Goal: Task Accomplishment & Management: Complete application form

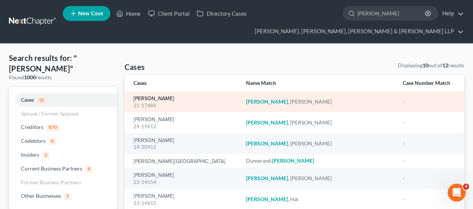
click at [150, 98] on link "[PERSON_NAME]" at bounding box center [153, 98] width 41 height 5
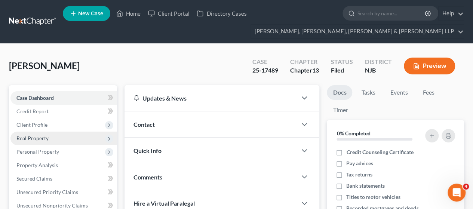
click at [53, 132] on span "Real Property" at bounding box center [63, 138] width 107 height 13
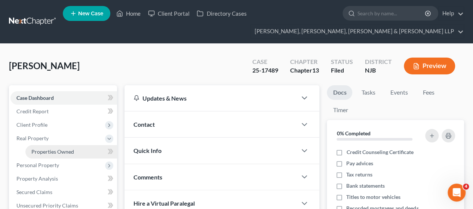
click at [53, 150] on span "Properties Owned" at bounding box center [52, 151] width 43 height 6
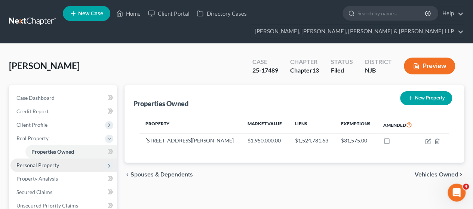
click at [57, 163] on span "Personal Property" at bounding box center [37, 165] width 43 height 6
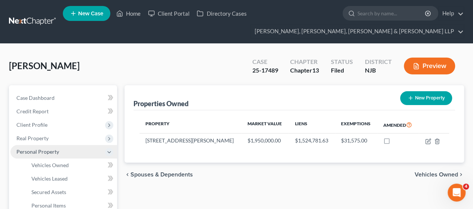
scroll to position [37, 0]
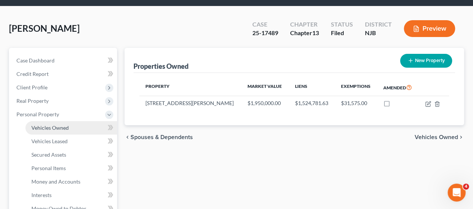
click at [62, 125] on span "Vehicles Owned" at bounding box center [49, 128] width 37 height 6
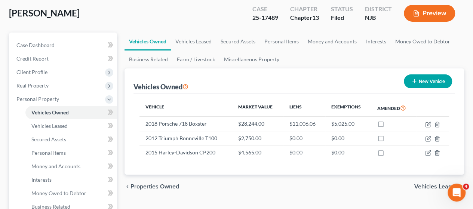
scroll to position [37, 0]
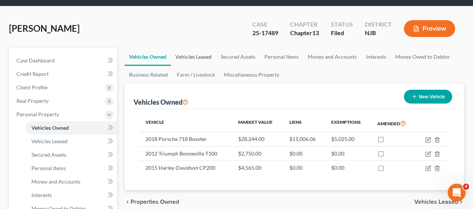
click at [203, 52] on link "Vehicles Leased" at bounding box center [193, 57] width 45 height 18
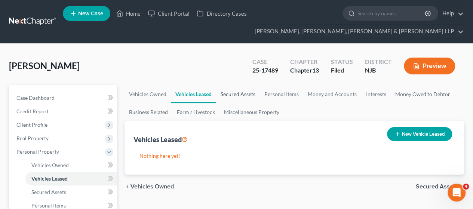
click at [221, 93] on link "Secured Assets" at bounding box center [238, 94] width 44 height 18
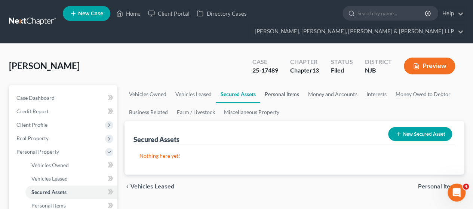
click at [274, 96] on link "Personal Items" at bounding box center [281, 94] width 43 height 18
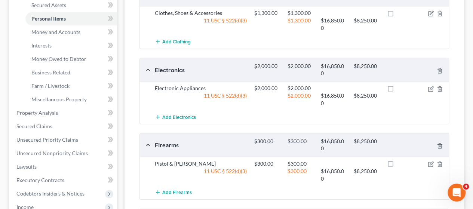
scroll to position [150, 0]
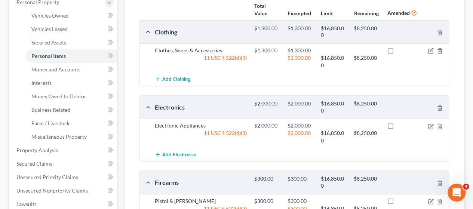
click at [265, 80] on div "Add Clothing" at bounding box center [300, 79] width 298 height 14
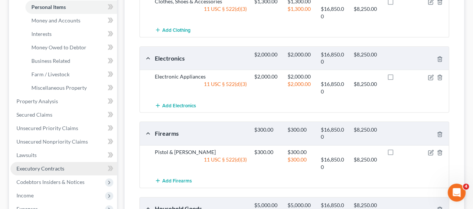
scroll to position [187, 0]
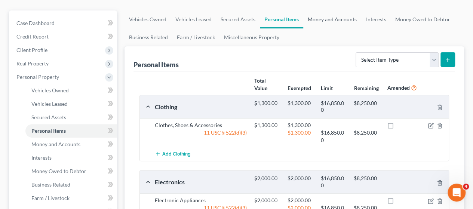
click at [332, 19] on link "Money and Accounts" at bounding box center [332, 19] width 58 height 18
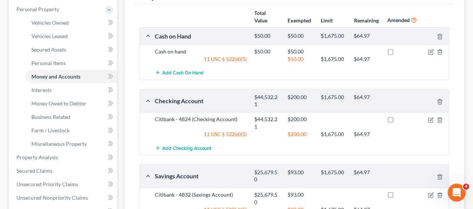
scroll to position [150, 0]
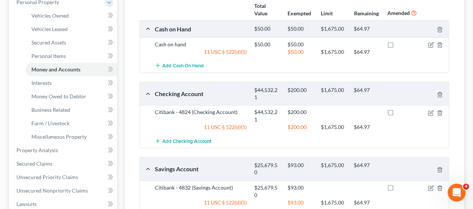
click at [317, 67] on div "Add Cash on Hand" at bounding box center [300, 66] width 298 height 14
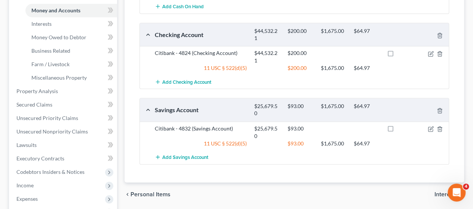
scroll to position [224, 0]
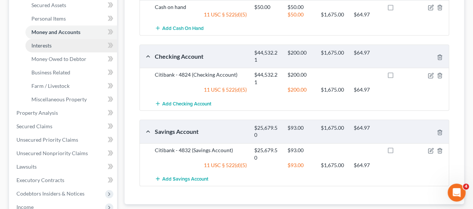
click at [58, 42] on link "Interests" at bounding box center [71, 45] width 92 height 13
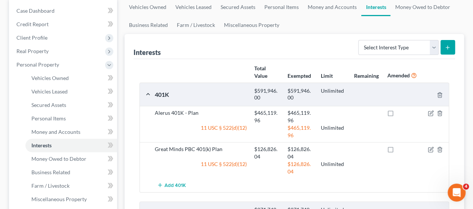
scroll to position [75, 0]
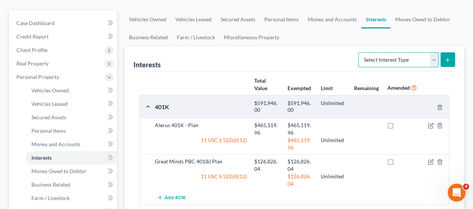
click at [378, 57] on select "Select Interest Type 401K Annuity Bond Education IRA Government Bond Government…" at bounding box center [398, 59] width 80 height 15
click at [303, 56] on div "Interests Select Interest Type 401K Annuity Bond Education IRA Government Bond …" at bounding box center [294, 58] width 322 height 25
click at [416, 24] on link "Money Owed to Debtor" at bounding box center [422, 19] width 64 height 18
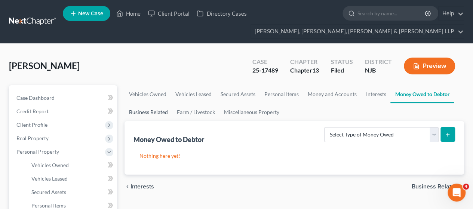
click at [158, 109] on link "Business Related" at bounding box center [149, 112] width 48 height 18
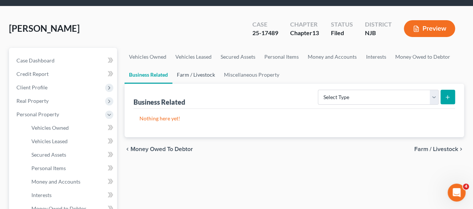
click at [215, 77] on link "Farm / Livestock" at bounding box center [195, 75] width 47 height 18
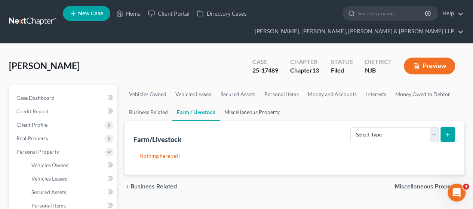
click at [253, 119] on link "Miscellaneous Property" at bounding box center [252, 112] width 64 height 18
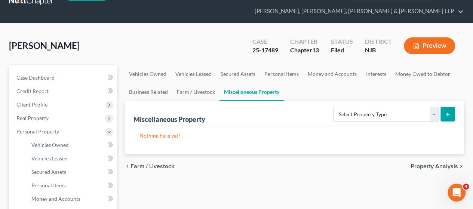
scroll to position [37, 0]
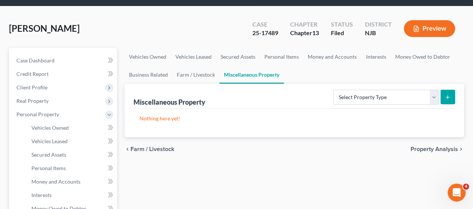
click at [360, 89] on div "Select Property Type Assigned for Creditor Benefit Within 1 Year Holding for An…" at bounding box center [392, 97] width 125 height 20
click at [360, 92] on select "Select Property Type Assigned for Creditor Benefit Within 1 Year Holding for An…" at bounding box center [385, 97] width 105 height 15
click at [167, 72] on link "Business Related" at bounding box center [149, 75] width 48 height 18
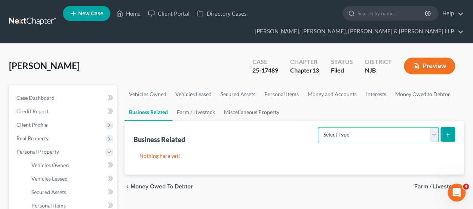
click at [379, 137] on select "Select Type Customer Lists Franchises Inventory Licenses Machinery Office Equip…" at bounding box center [378, 134] width 121 height 15
click at [292, 116] on ul "Vehicles Owned Vehicles Leased Secured Assets Personal Items Money and Accounts…" at bounding box center [294, 103] width 339 height 36
click at [383, 135] on select "Select Type Customer Lists Franchises Inventory Licenses Machinery Office Equip…" at bounding box center [378, 134] width 121 height 15
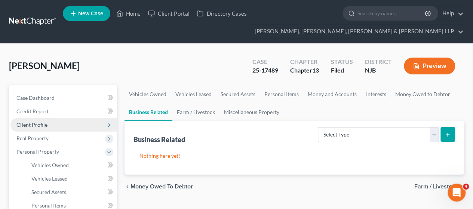
click at [49, 123] on span "Client Profile" at bounding box center [63, 124] width 107 height 13
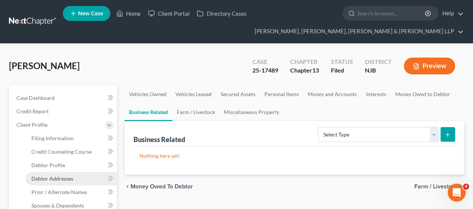
click at [59, 181] on link "Debtor Addresses" at bounding box center [71, 178] width 92 height 13
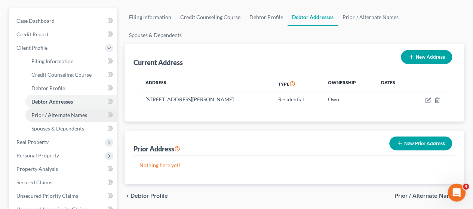
scroll to position [150, 0]
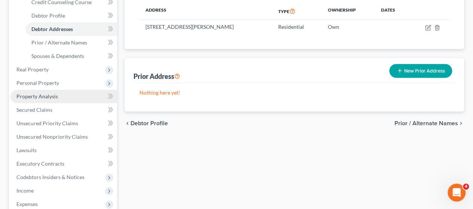
click at [52, 95] on span "Property Analysis" at bounding box center [37, 96] width 42 height 6
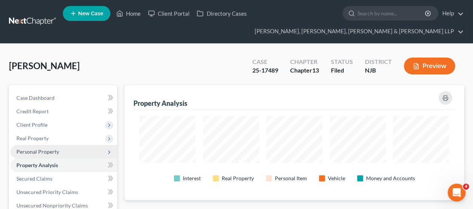
click at [52, 154] on span "Personal Property" at bounding box center [37, 151] width 43 height 6
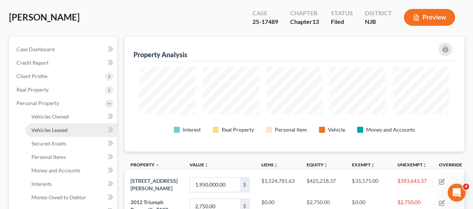
scroll to position [75, 0]
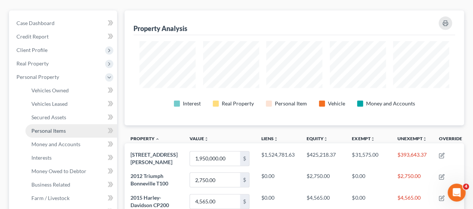
click at [60, 130] on span "Personal Items" at bounding box center [48, 130] width 34 height 6
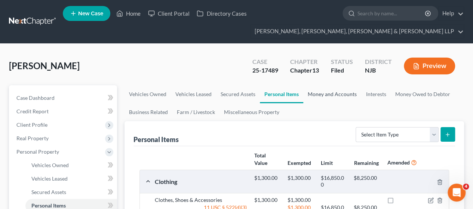
click at [328, 89] on link "Money and Accounts" at bounding box center [332, 94] width 58 height 18
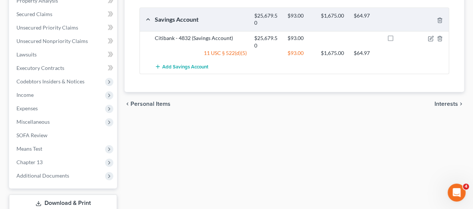
scroll to position [75, 0]
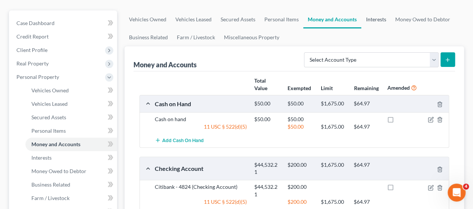
click at [380, 22] on link "Interests" at bounding box center [375, 19] width 29 height 18
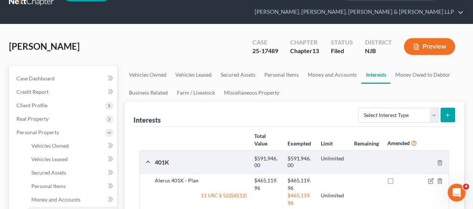
scroll to position [13, 0]
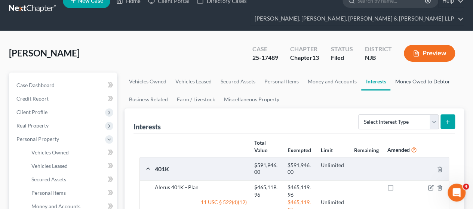
click at [414, 80] on link "Money Owed to Debtor" at bounding box center [422, 82] width 64 height 18
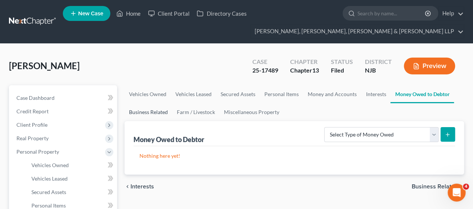
click at [162, 113] on link "Business Related" at bounding box center [149, 112] width 48 height 18
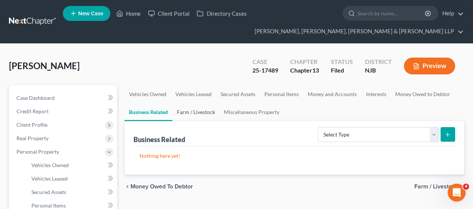
click at [194, 109] on link "Farm / Livestock" at bounding box center [195, 112] width 47 height 18
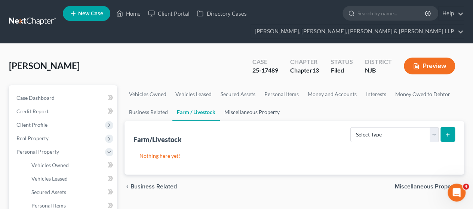
click at [232, 110] on link "Miscellaneous Property" at bounding box center [252, 112] width 64 height 18
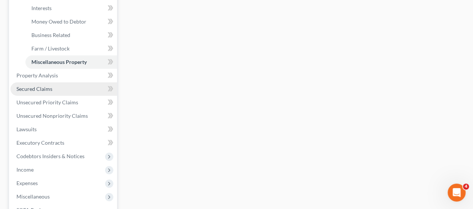
click at [49, 86] on span "Secured Claims" at bounding box center [34, 89] width 36 height 6
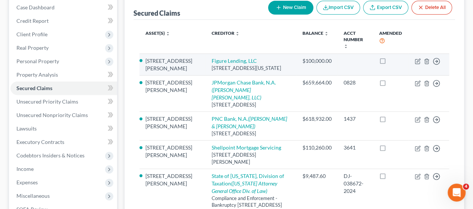
scroll to position [75, 0]
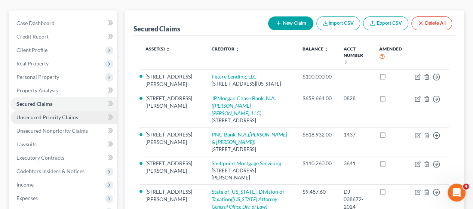
click at [61, 117] on span "Unsecured Priority Claims" at bounding box center [47, 117] width 62 height 6
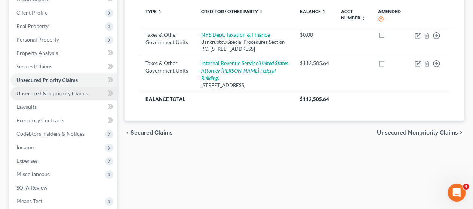
click at [40, 98] on link "Unsecured Nonpriority Claims" at bounding box center [63, 93] width 107 height 13
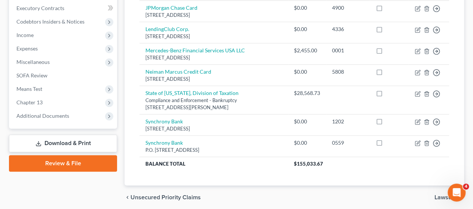
click at [348, 193] on div "chevron_left Unsecured Priority Claims Lawsuits chevron_right" at bounding box center [294, 197] width 339 height 24
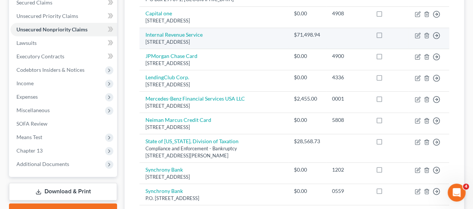
scroll to position [150, 0]
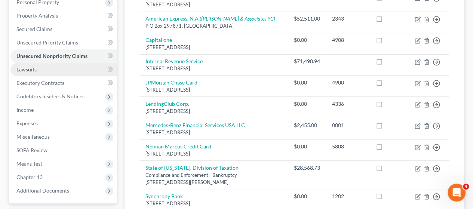
click at [42, 66] on link "Lawsuits" at bounding box center [63, 69] width 107 height 13
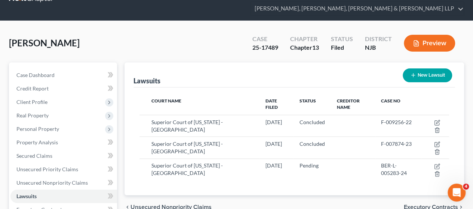
scroll to position [75, 0]
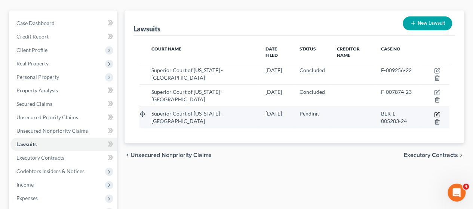
click at [435, 113] on icon "button" at bounding box center [437, 114] width 6 height 6
select select "33"
select select "0"
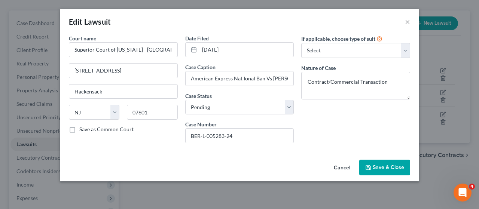
click at [344, 171] on button "Cancel" at bounding box center [342, 167] width 28 height 15
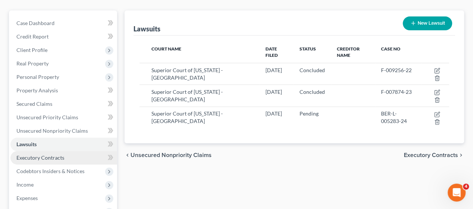
click at [81, 161] on link "Executory Contracts" at bounding box center [63, 157] width 107 height 13
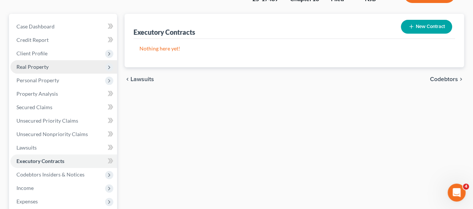
scroll to position [75, 0]
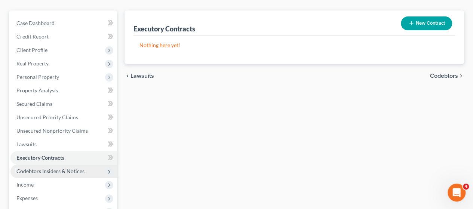
click at [61, 169] on span "Codebtors Insiders & Notices" at bounding box center [50, 171] width 68 height 6
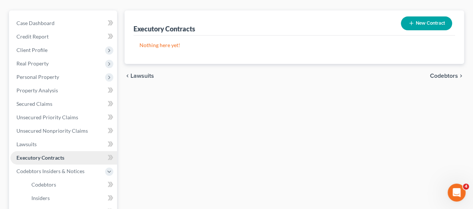
scroll to position [112, 0]
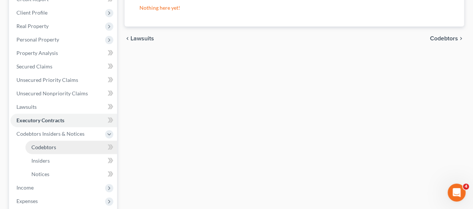
click at [61, 149] on link "Codebtors" at bounding box center [71, 147] width 92 height 13
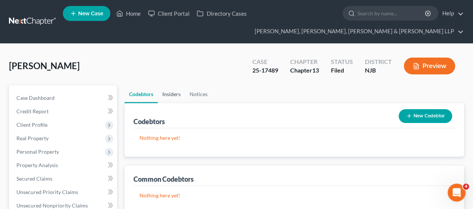
click at [178, 92] on link "Insiders" at bounding box center [171, 94] width 27 height 18
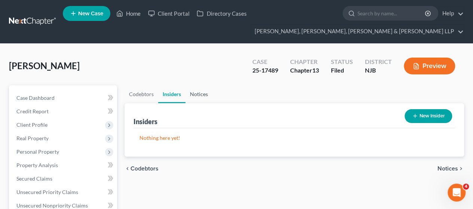
click at [201, 95] on link "Notices" at bounding box center [198, 94] width 27 height 18
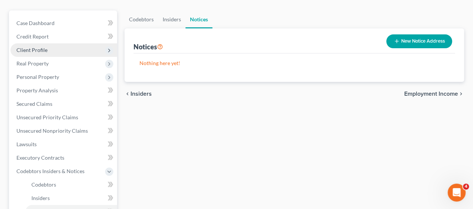
scroll to position [150, 0]
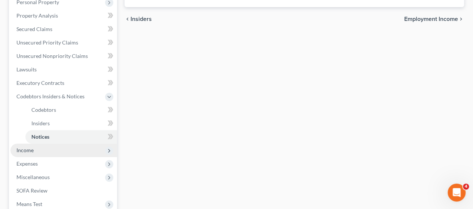
click at [55, 149] on span "Income" at bounding box center [63, 150] width 107 height 13
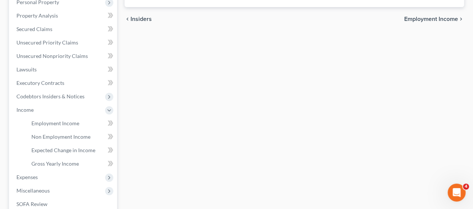
click at [327, 112] on div "Codebtors Insiders Notices Notices New Notice Address Nothing here yet! Name ch…" at bounding box center [294, 118] width 347 height 365
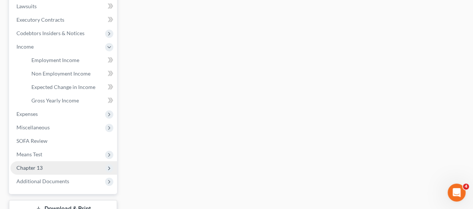
scroll to position [224, 0]
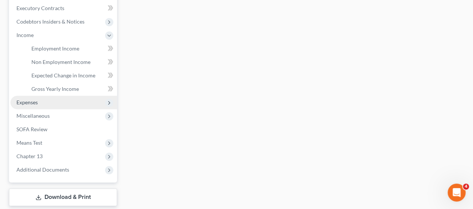
click at [63, 104] on span "Expenses" at bounding box center [63, 102] width 107 height 13
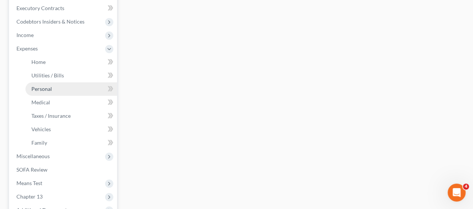
click at [52, 86] on link "Personal" at bounding box center [71, 88] width 92 height 13
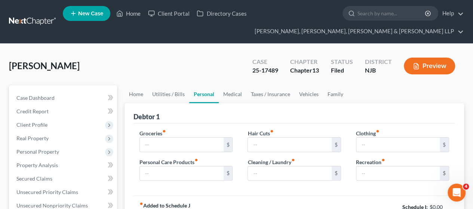
type input "100.00"
type input "400.00"
type input "0.00"
type input "200.00"
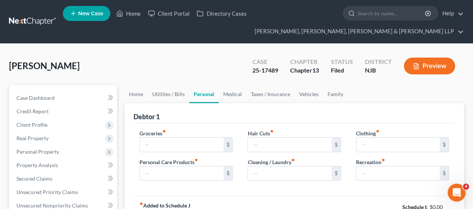
type input "150.00"
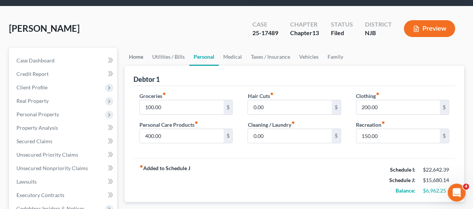
click at [138, 58] on link "Home" at bounding box center [136, 57] width 23 height 18
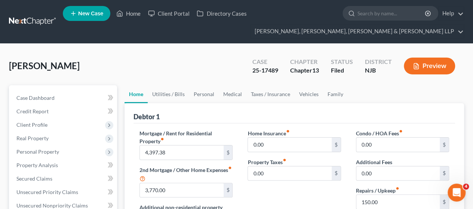
scroll to position [37, 0]
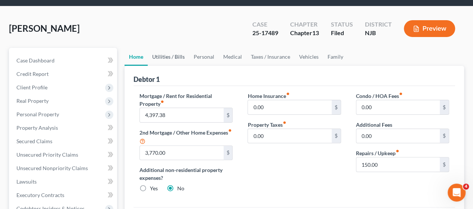
click at [168, 56] on link "Utilities / Bills" at bounding box center [169, 57] width 42 height 18
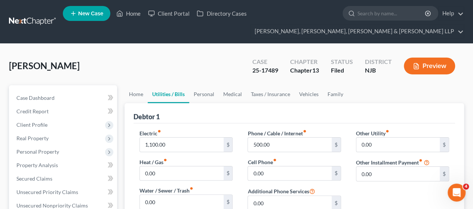
scroll to position [37, 0]
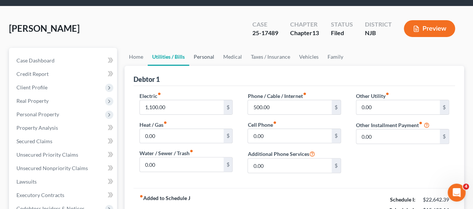
click at [209, 59] on link "Personal" at bounding box center [204, 57] width 30 height 18
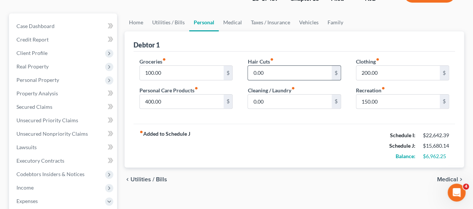
scroll to position [75, 0]
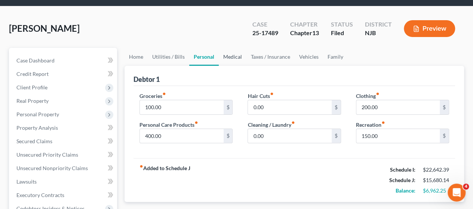
click at [239, 54] on link "Medical" at bounding box center [233, 57] width 28 height 18
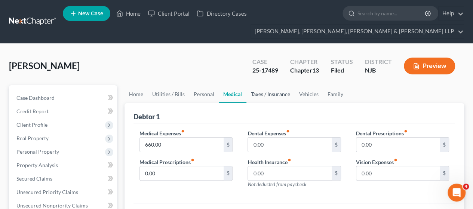
click at [268, 94] on link "Taxes / Insurance" at bounding box center [270, 94] width 48 height 18
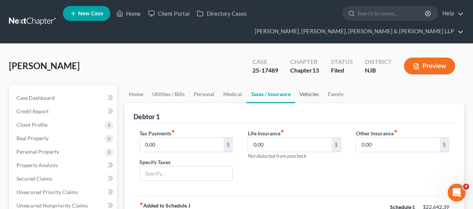
click at [305, 96] on link "Vehicles" at bounding box center [309, 94] width 28 height 18
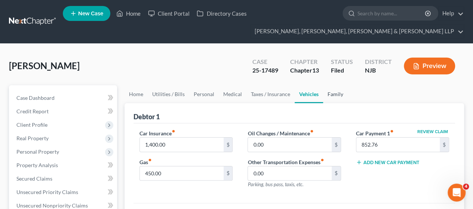
click at [344, 90] on link "Family" at bounding box center [335, 94] width 25 height 18
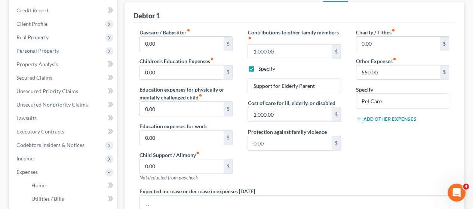
scroll to position [112, 0]
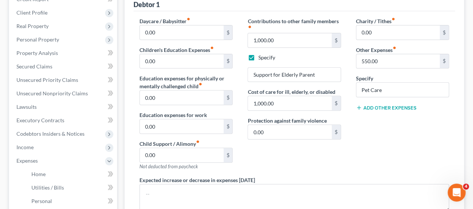
click at [313, 168] on div "Contributions to other family members fiber_manual_record 1,000.00 $ Specify Su…" at bounding box center [294, 96] width 108 height 159
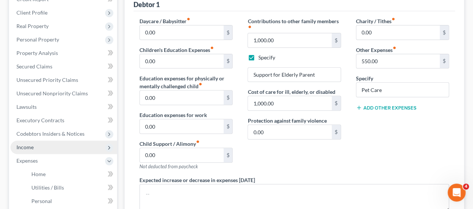
click at [55, 148] on span "Income" at bounding box center [63, 147] width 107 height 13
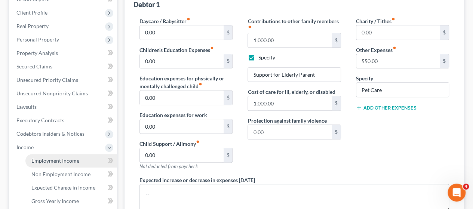
click at [54, 160] on span "Employment Income" at bounding box center [55, 160] width 48 height 6
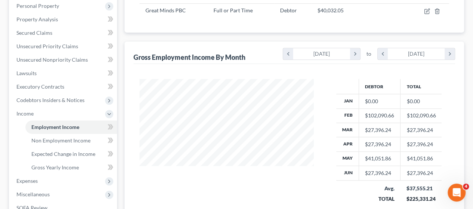
scroll to position [187, 0]
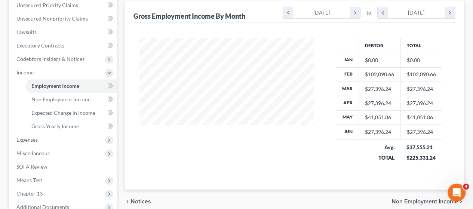
click at [285, 151] on div at bounding box center [226, 105] width 189 height 134
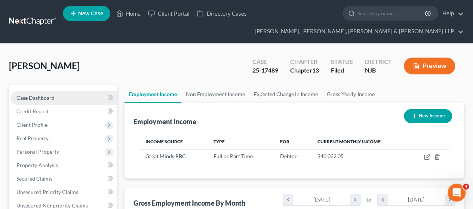
click at [66, 95] on link "Case Dashboard" at bounding box center [63, 97] width 107 height 13
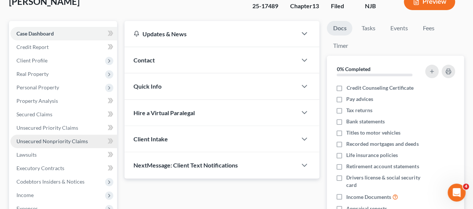
scroll to position [37, 0]
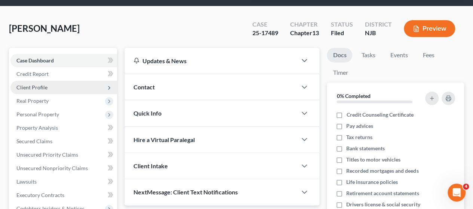
click at [66, 86] on span "Client Profile" at bounding box center [63, 87] width 107 height 13
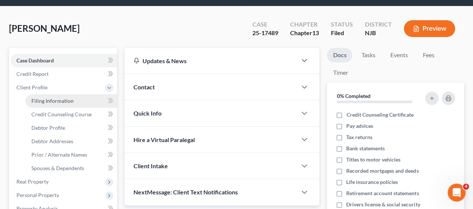
click at [68, 102] on span "Filing Information" at bounding box center [52, 101] width 42 height 6
select select "1"
select select "0"
select select "3"
select select "0"
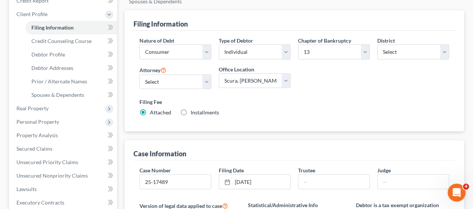
scroll to position [150, 0]
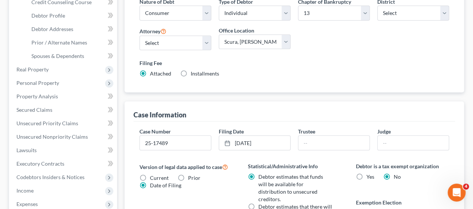
click at [316, 101] on div "Case Information" at bounding box center [294, 111] width 322 height 20
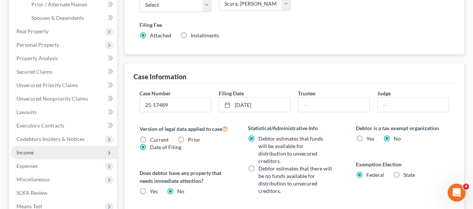
scroll to position [224, 0]
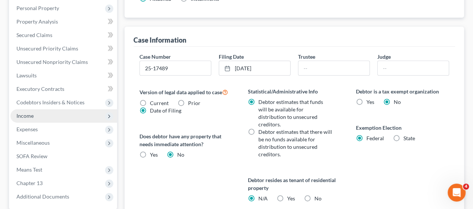
click at [50, 118] on span "Income" at bounding box center [63, 115] width 107 height 13
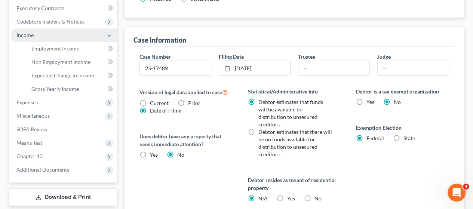
scroll to position [144, 0]
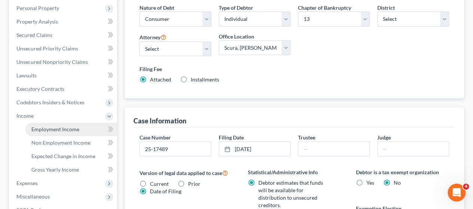
click at [55, 133] on link "Employment Income" at bounding box center [71, 129] width 92 height 13
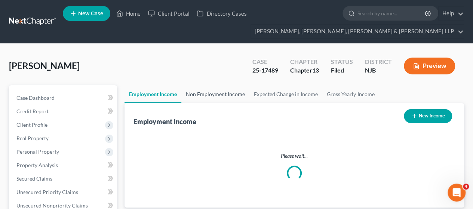
click at [206, 96] on link "Non Employment Income" at bounding box center [215, 94] width 68 height 18
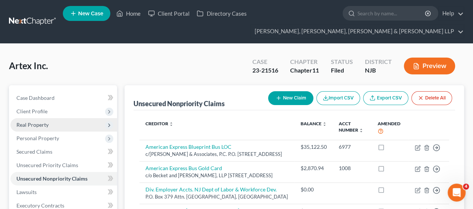
click at [59, 123] on span "Real Property" at bounding box center [63, 124] width 107 height 13
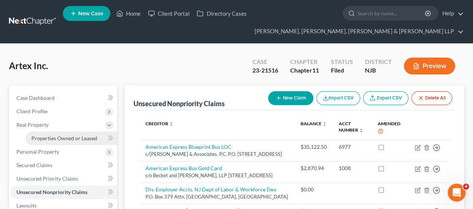
click at [64, 138] on span "Properties Owned or Leased" at bounding box center [64, 138] width 66 height 6
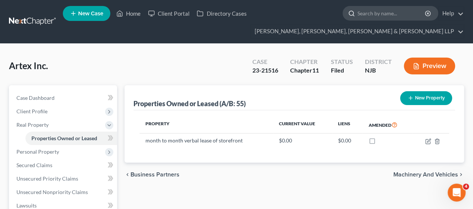
click at [375, 12] on input "search" at bounding box center [391, 13] width 68 height 14
type input "[PERSON_NAME]"
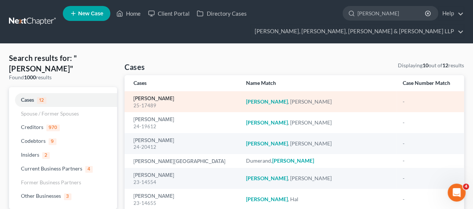
click at [163, 101] on link "[PERSON_NAME]" at bounding box center [153, 98] width 41 height 5
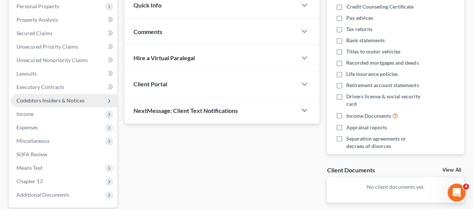
scroll to position [187, 0]
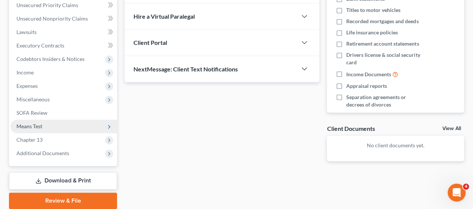
click at [46, 126] on span "Means Test" at bounding box center [63, 126] width 107 height 13
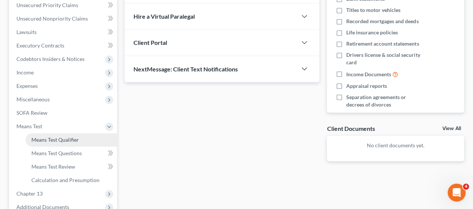
click at [49, 145] on link "Means Test Qualifier" at bounding box center [71, 139] width 92 height 13
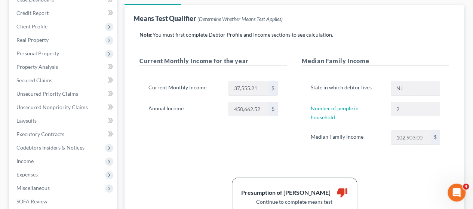
scroll to position [75, 0]
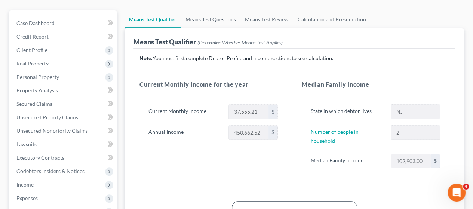
click at [206, 18] on link "Means Test Questions" at bounding box center [210, 19] width 59 height 18
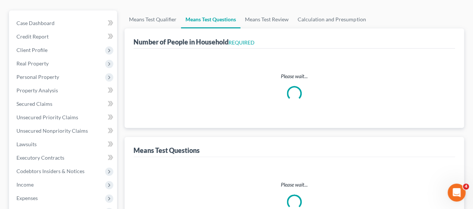
scroll to position [5, 0]
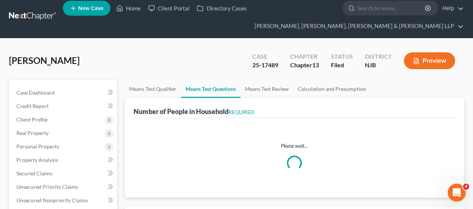
select select "0"
select select "60"
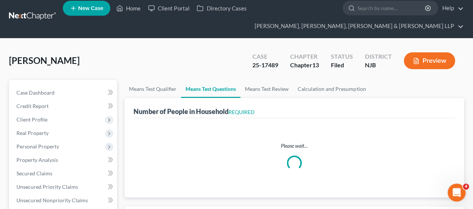
select select "0"
select select "60"
select select "0"
select select "60"
select select "1"
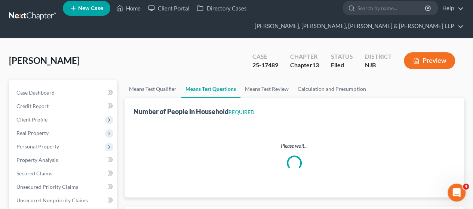
select select "12"
select select "0"
select select "1"
select select "3"
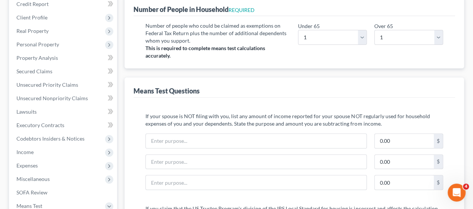
scroll to position [0, 0]
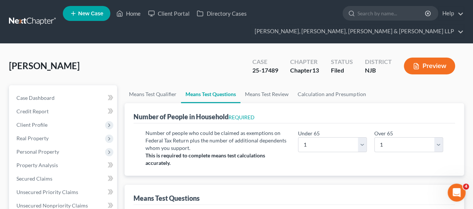
click at [258, 81] on div "[PERSON_NAME] Upgraded Case 25-17489 Chapter Chapter 13 Status [GEOGRAPHIC_DATA…" at bounding box center [236, 69] width 455 height 33
click at [259, 90] on link "Means Test Review" at bounding box center [266, 94] width 53 height 18
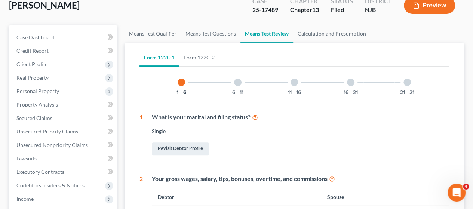
scroll to position [6, 0]
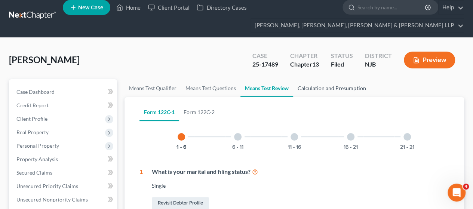
click at [307, 91] on link "Calculation and Presumption" at bounding box center [331, 88] width 77 height 18
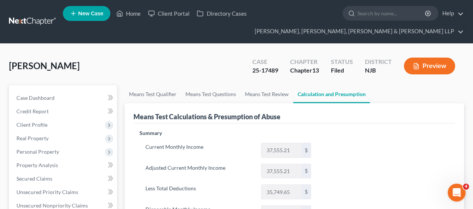
click at [416, 61] on button "Preview" at bounding box center [429, 66] width 51 height 17
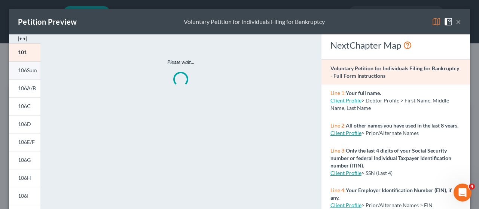
click at [32, 72] on span "106Sum" at bounding box center [27, 70] width 19 height 6
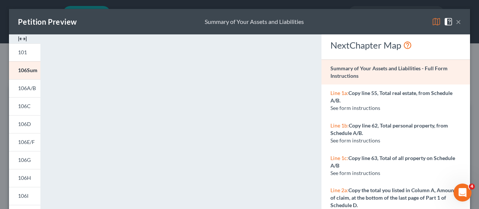
click at [321, 125] on div "Line 1b: Copy line 62, Total personal property, from Schedule A/B. See form ins…" at bounding box center [395, 133] width 148 height 33
click at [455, 22] on button "×" at bounding box center [457, 21] width 5 height 9
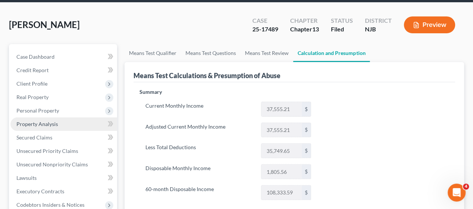
scroll to position [75, 0]
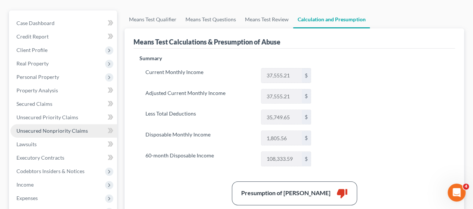
click at [51, 127] on span "Unsecured Nonpriority Claims" at bounding box center [51, 130] width 71 height 6
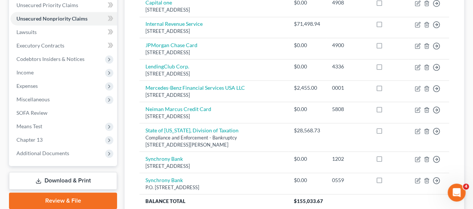
scroll to position [176, 0]
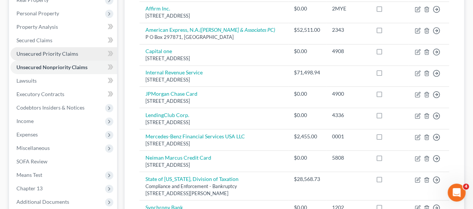
click at [56, 58] on link "Unsecured Priority Claims" at bounding box center [63, 53] width 107 height 13
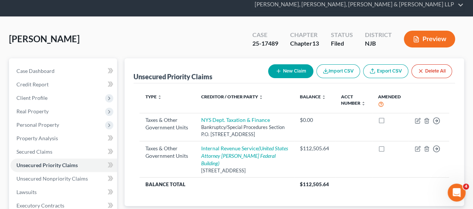
scroll to position [37, 0]
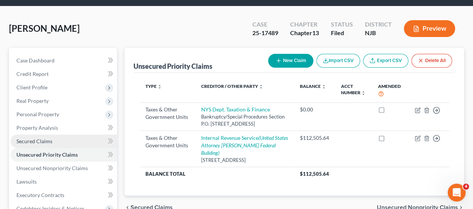
click at [32, 140] on span "Secured Claims" at bounding box center [34, 141] width 36 height 6
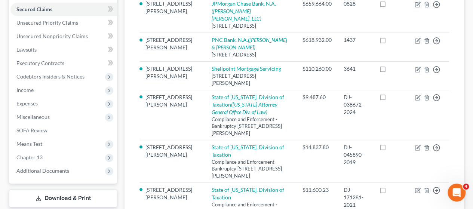
scroll to position [118, 0]
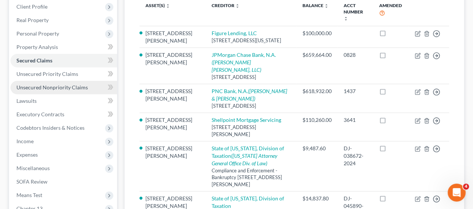
click at [81, 89] on span "Unsecured Nonpriority Claims" at bounding box center [51, 87] width 71 height 6
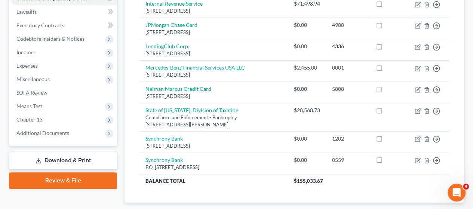
scroll to position [176, 0]
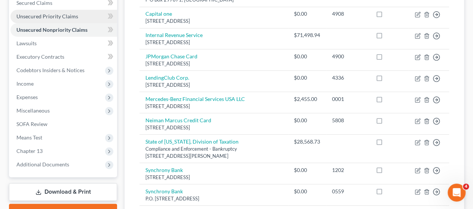
click at [58, 15] on span "Unsecured Priority Claims" at bounding box center [47, 16] width 62 height 6
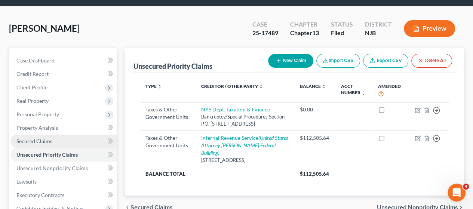
click at [76, 139] on link "Secured Claims" at bounding box center [63, 141] width 107 height 13
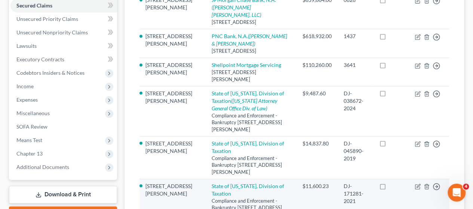
scroll to position [150, 0]
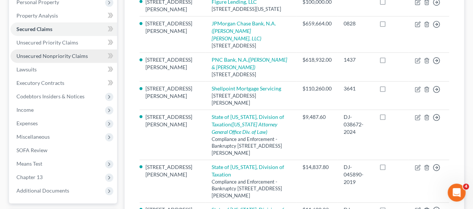
click at [69, 58] on span "Unsecured Nonpriority Claims" at bounding box center [51, 56] width 71 height 6
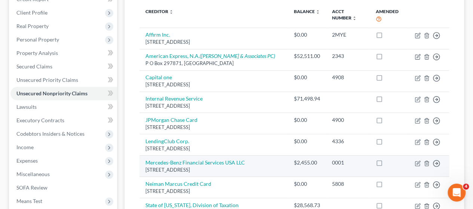
scroll to position [75, 0]
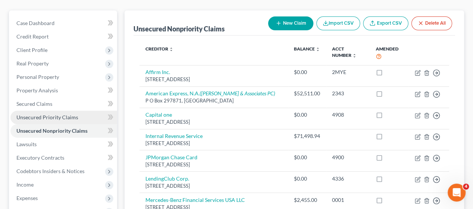
click at [71, 120] on link "Unsecured Priority Claims" at bounding box center [63, 117] width 107 height 13
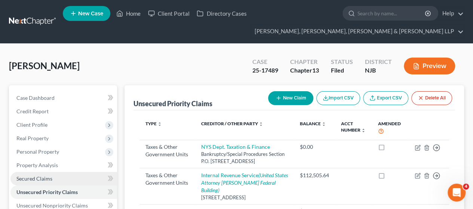
click at [47, 176] on span "Secured Claims" at bounding box center [34, 178] width 36 height 6
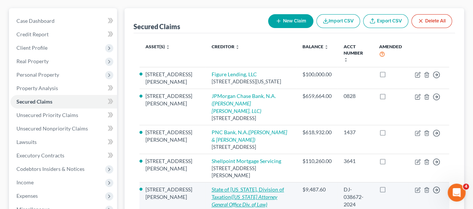
scroll to position [75, 0]
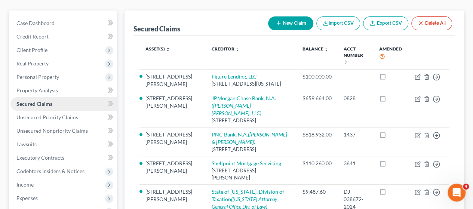
click at [52, 103] on span "Secured Claims" at bounding box center [34, 104] width 36 height 6
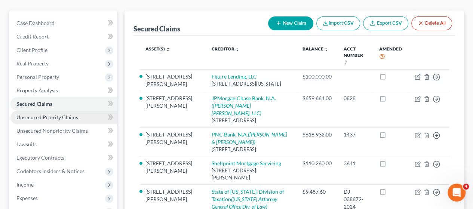
click at [51, 114] on span "Unsecured Priority Claims" at bounding box center [47, 117] width 62 height 6
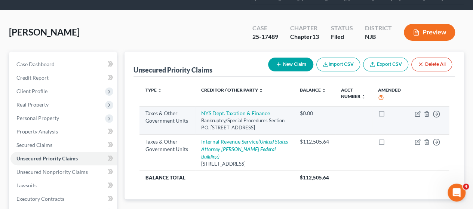
scroll to position [75, 0]
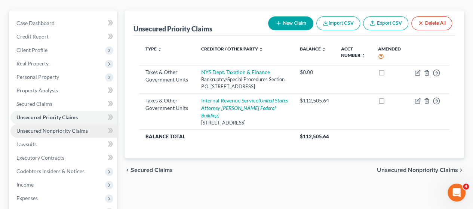
click at [83, 128] on span "Unsecured Nonpriority Claims" at bounding box center [51, 130] width 71 height 6
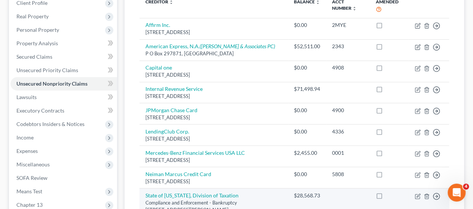
scroll to position [112, 0]
